Goal: Check status

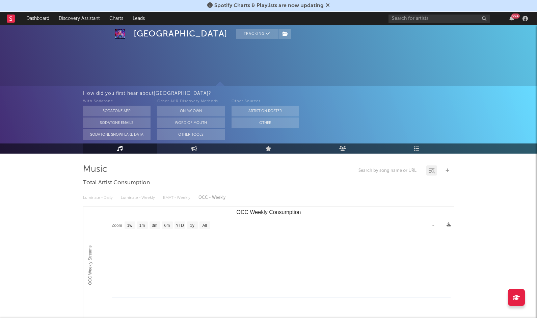
select select "1w"
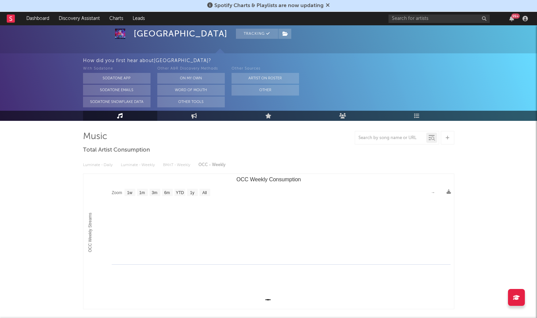
click at [11, 20] on rect at bounding box center [11, 19] width 8 height 8
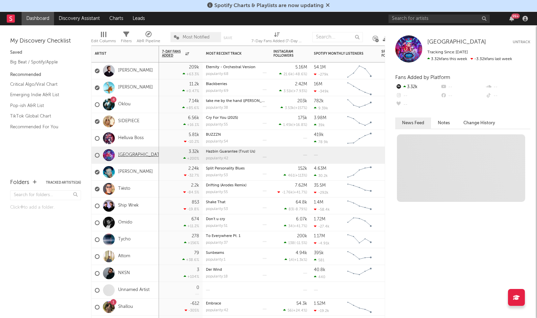
click at [128, 155] on link "[GEOGRAPHIC_DATA]" at bounding box center [141, 155] width 46 height 6
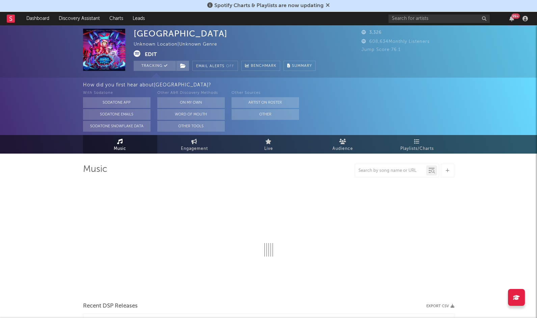
select select "1w"
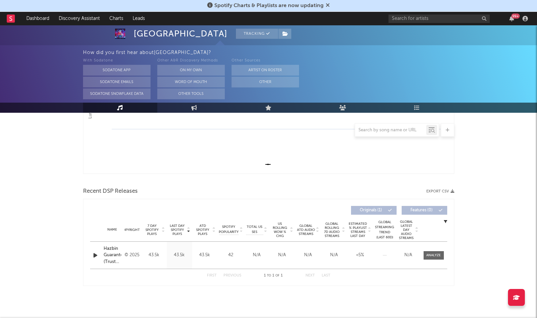
scroll to position [168, 0]
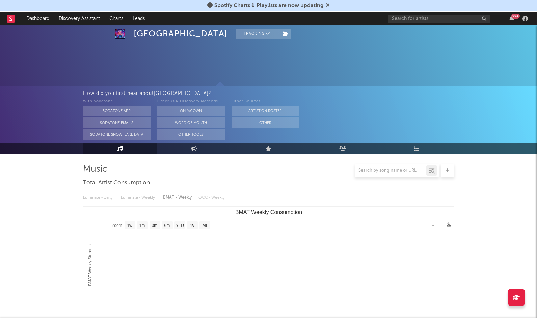
select select "1w"
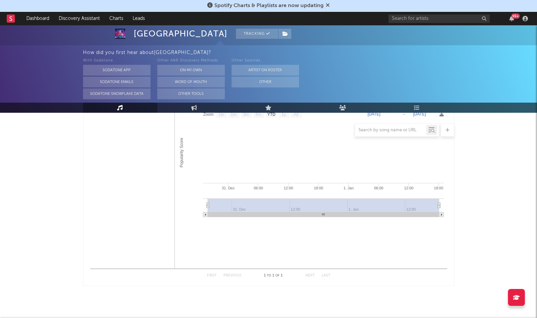
click at [10, 16] on rect at bounding box center [11, 19] width 8 height 8
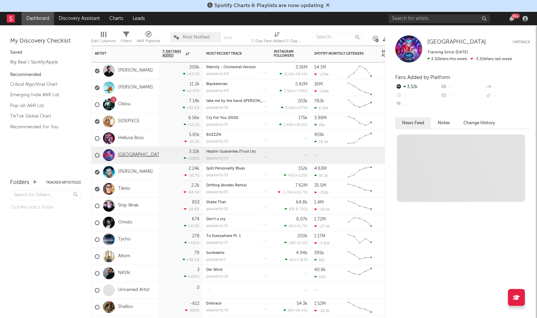
click at [135, 154] on link "[GEOGRAPHIC_DATA]" at bounding box center [141, 155] width 46 height 6
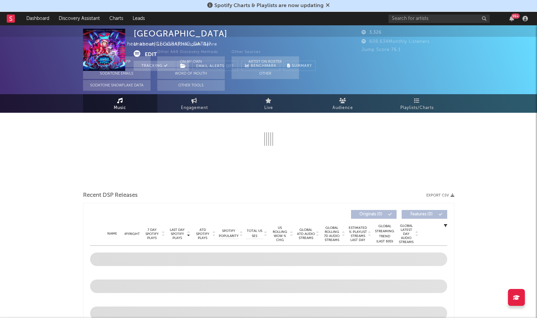
select select "1w"
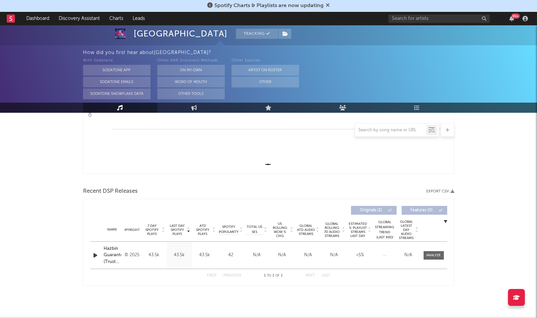
scroll to position [168, 0]
